Goal: Information Seeking & Learning: Check status

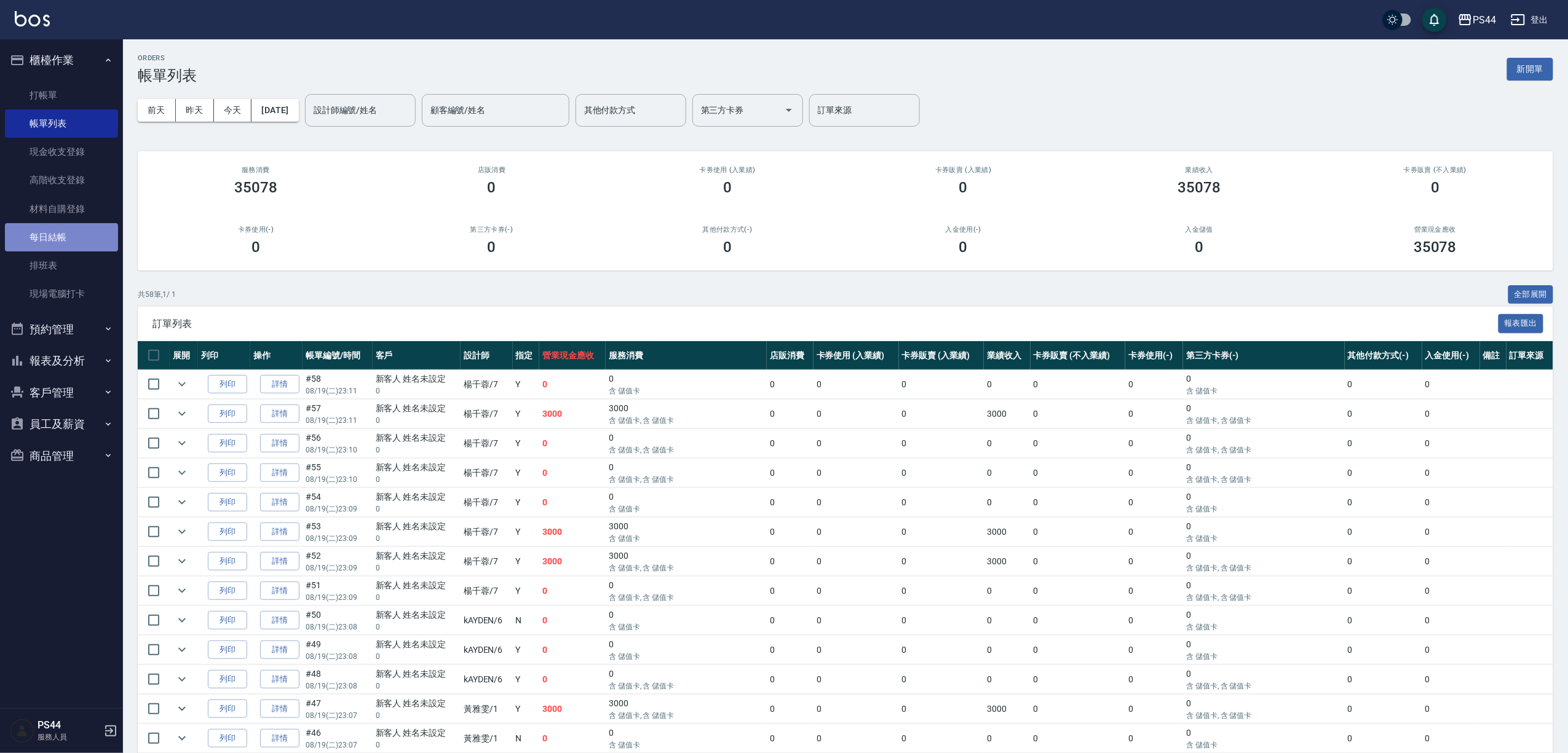
click at [80, 237] on link "每日結帳" at bounding box center [61, 237] width 113 height 29
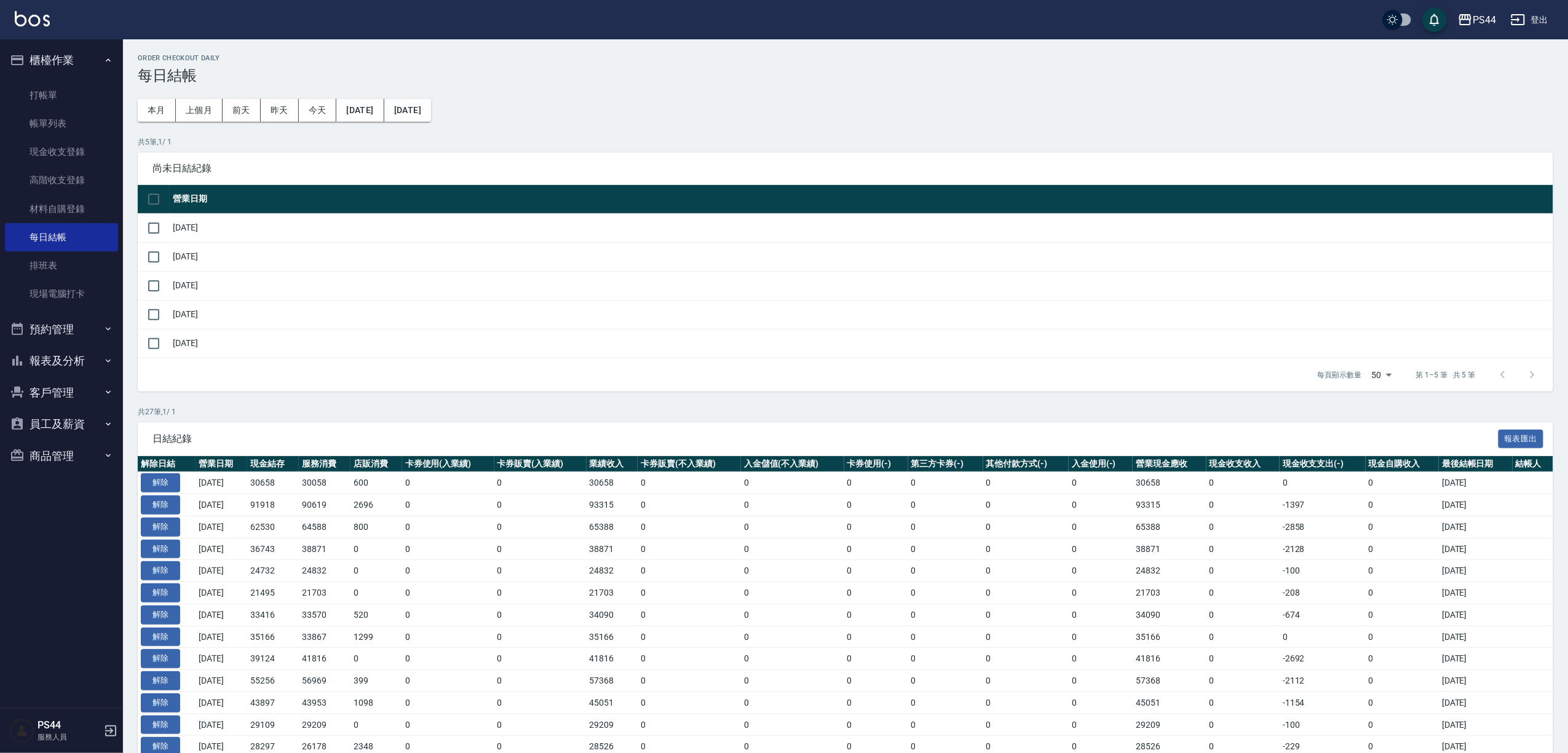
click at [89, 355] on button "報表及分析" at bounding box center [61, 361] width 113 height 32
click at [72, 424] on link "店家日報表" at bounding box center [61, 424] width 113 height 29
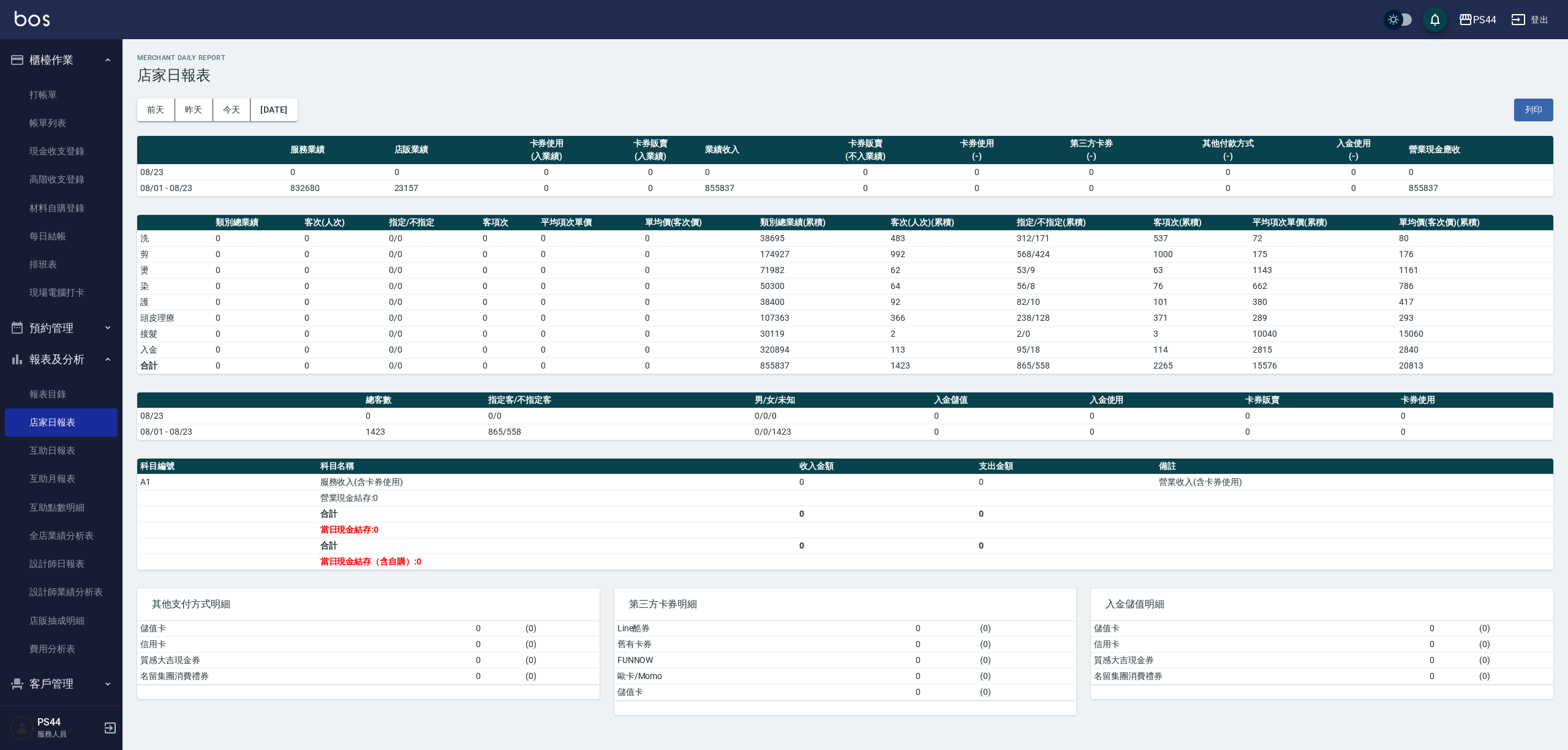
click at [405, 194] on td "23157" at bounding box center [443, 188] width 104 height 16
click at [399, 196] on td "23157" at bounding box center [443, 188] width 104 height 16
click at [392, 196] on td "23157" at bounding box center [443, 188] width 104 height 16
drag, startPoint x: 393, startPoint y: 183, endPoint x: 490, endPoint y: 199, distance: 98.3
click at [465, 201] on div "PS44 [DATE] 店家日報表 列印時間： [DATE][PHONE_NUMBER]:24 Merchant Daily Report 店家日報表 [DA…" at bounding box center [845, 385] width 1445 height 691
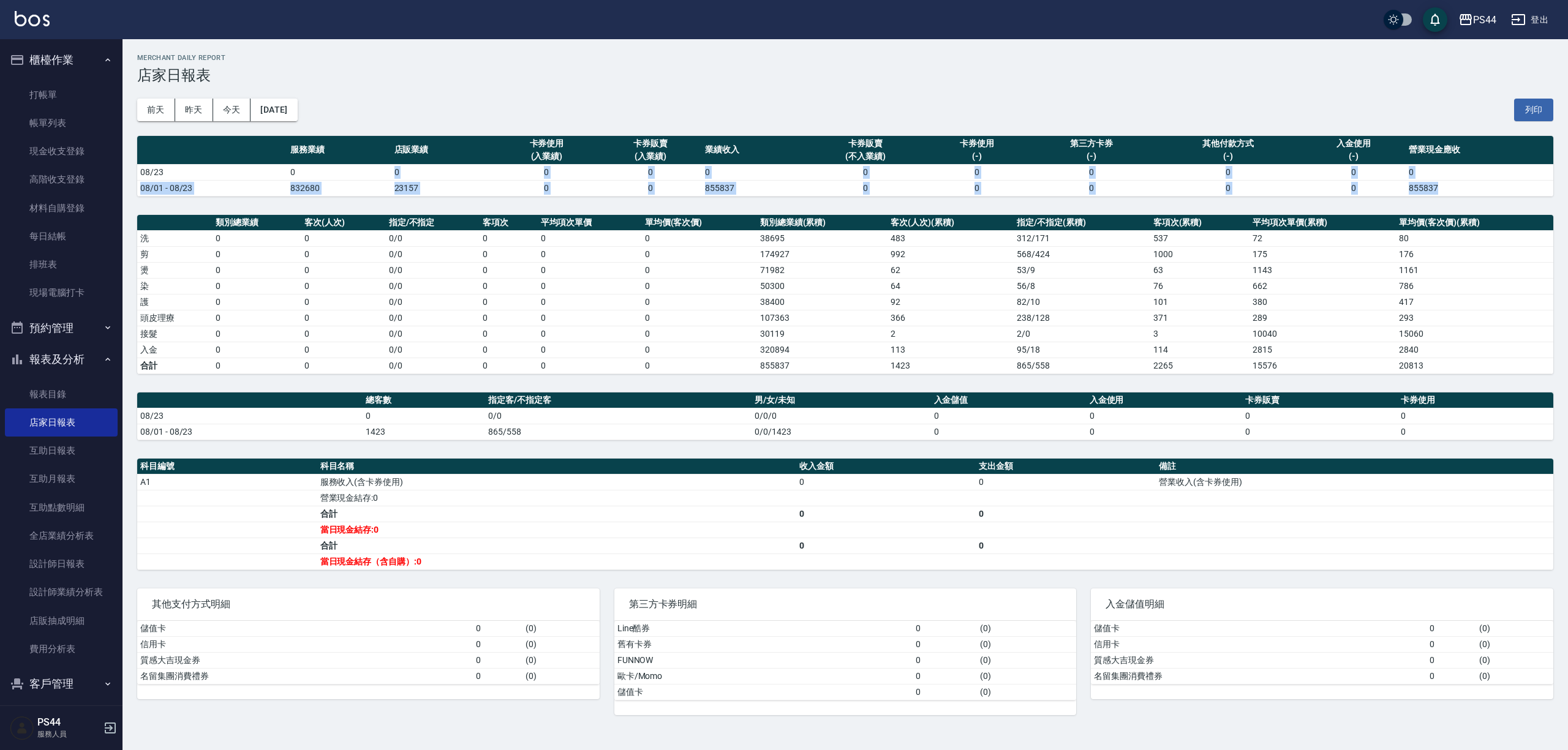
click at [498, 199] on div "PS44 [DATE] 店家日報表 列印時間： [DATE][PHONE_NUMBER]:24 Merchant Daily Report 店家日報表 [DA…" at bounding box center [845, 385] width 1445 height 691
drag, startPoint x: 477, startPoint y: 429, endPoint x: 514, endPoint y: 444, distance: 39.9
click at [514, 444] on div "PS44 [DATE] 店家日報表 列印時間： [DATE][PHONE_NUMBER]:24 Merchant Daily Report 店家日報表 [DA…" at bounding box center [845, 385] width 1445 height 691
click at [297, 111] on button "[DATE]" at bounding box center [273, 110] width 47 height 23
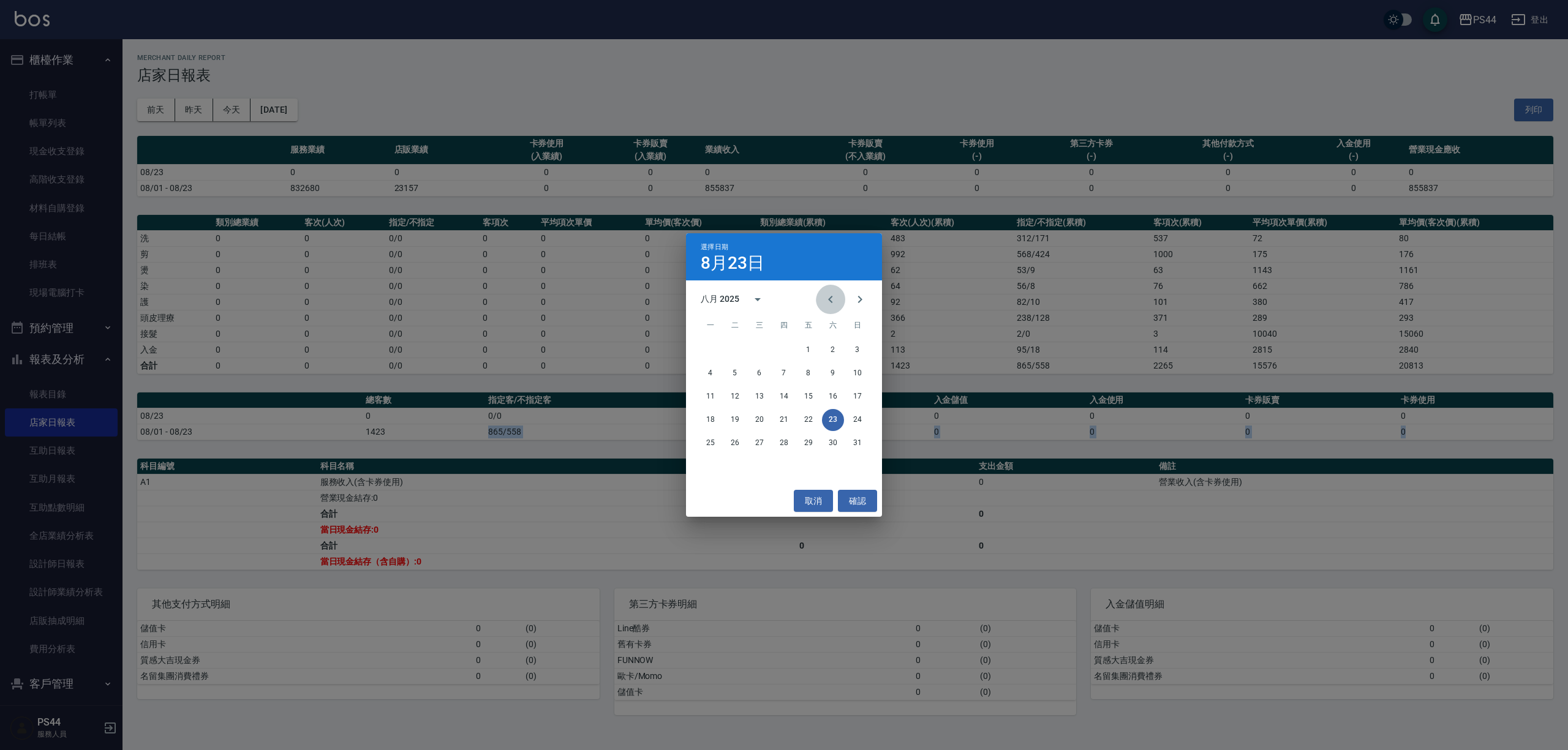
click at [824, 292] on icon "Previous month" at bounding box center [830, 299] width 15 height 15
click at [738, 420] on button "22" at bounding box center [734, 420] width 22 height 22
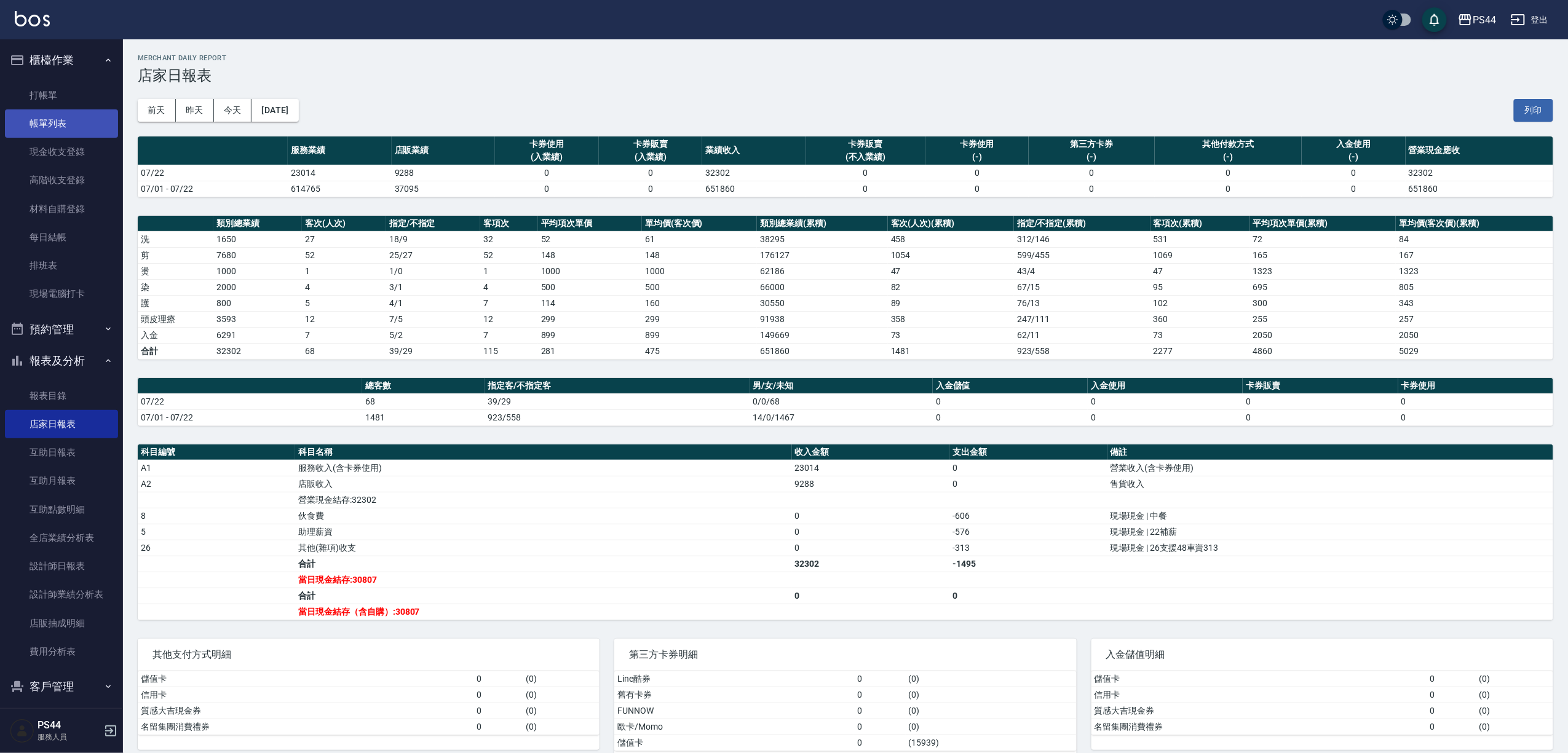
click at [89, 119] on link "帳單列表" at bounding box center [61, 123] width 113 height 29
